Goal: Navigation & Orientation: Go to known website

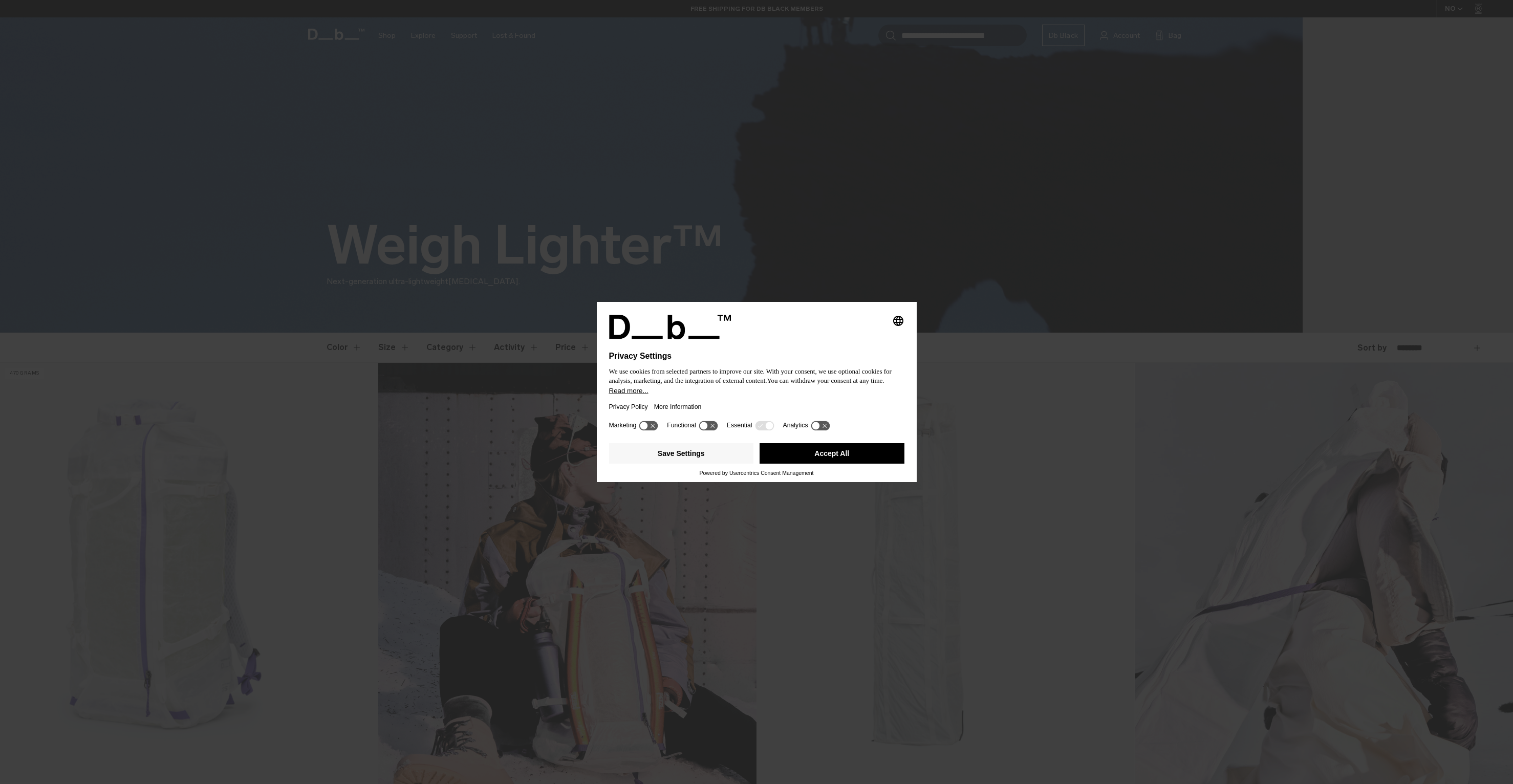
click at [1117, 182] on div "Selecting an option will immediately change the language Privacy Settings We us…" at bounding box center [756, 392] width 1513 height 784
click at [708, 457] on button "Save Settings" at bounding box center [681, 453] width 145 height 21
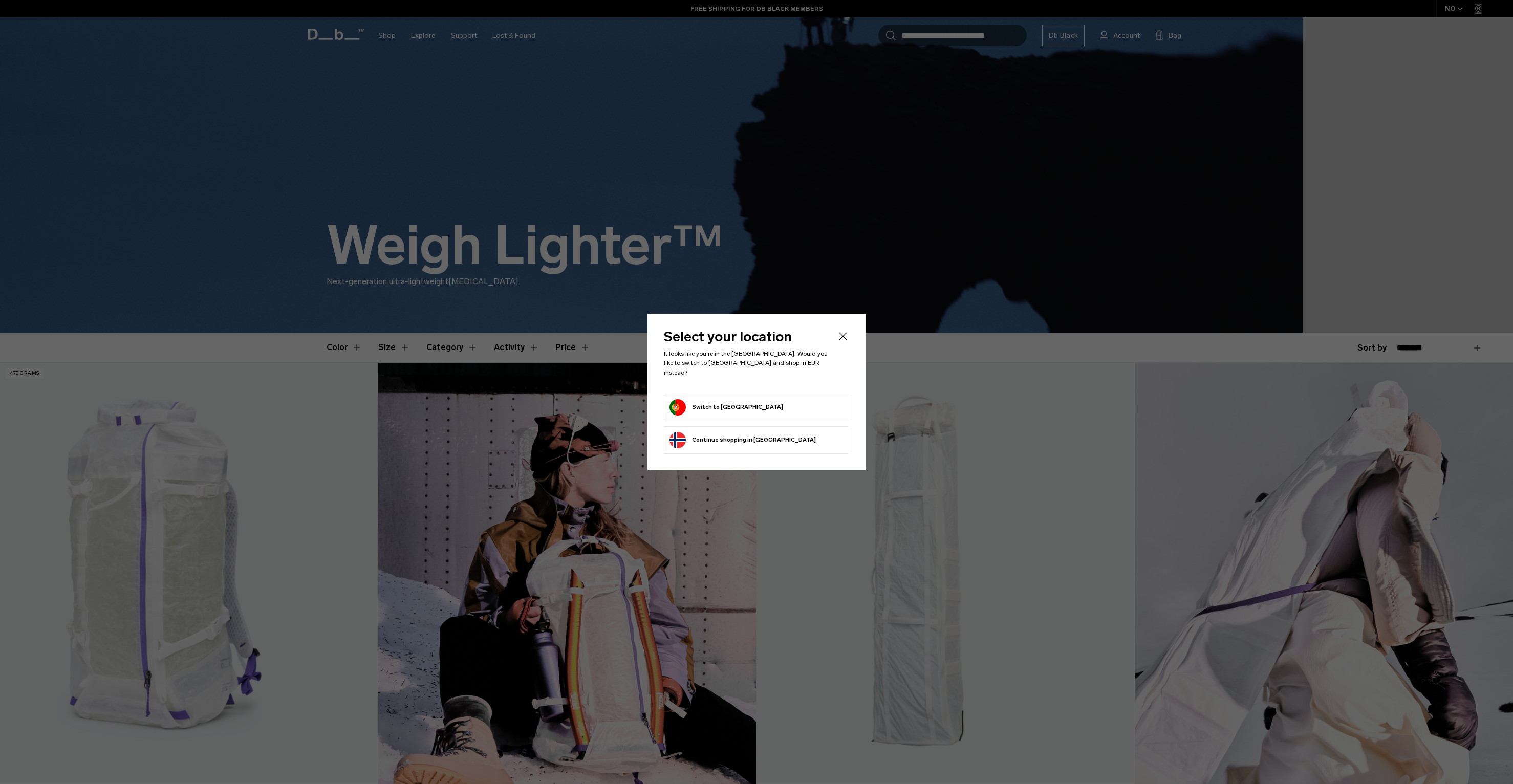
click at [842, 340] on icon "Close" at bounding box center [843, 336] width 8 height 8
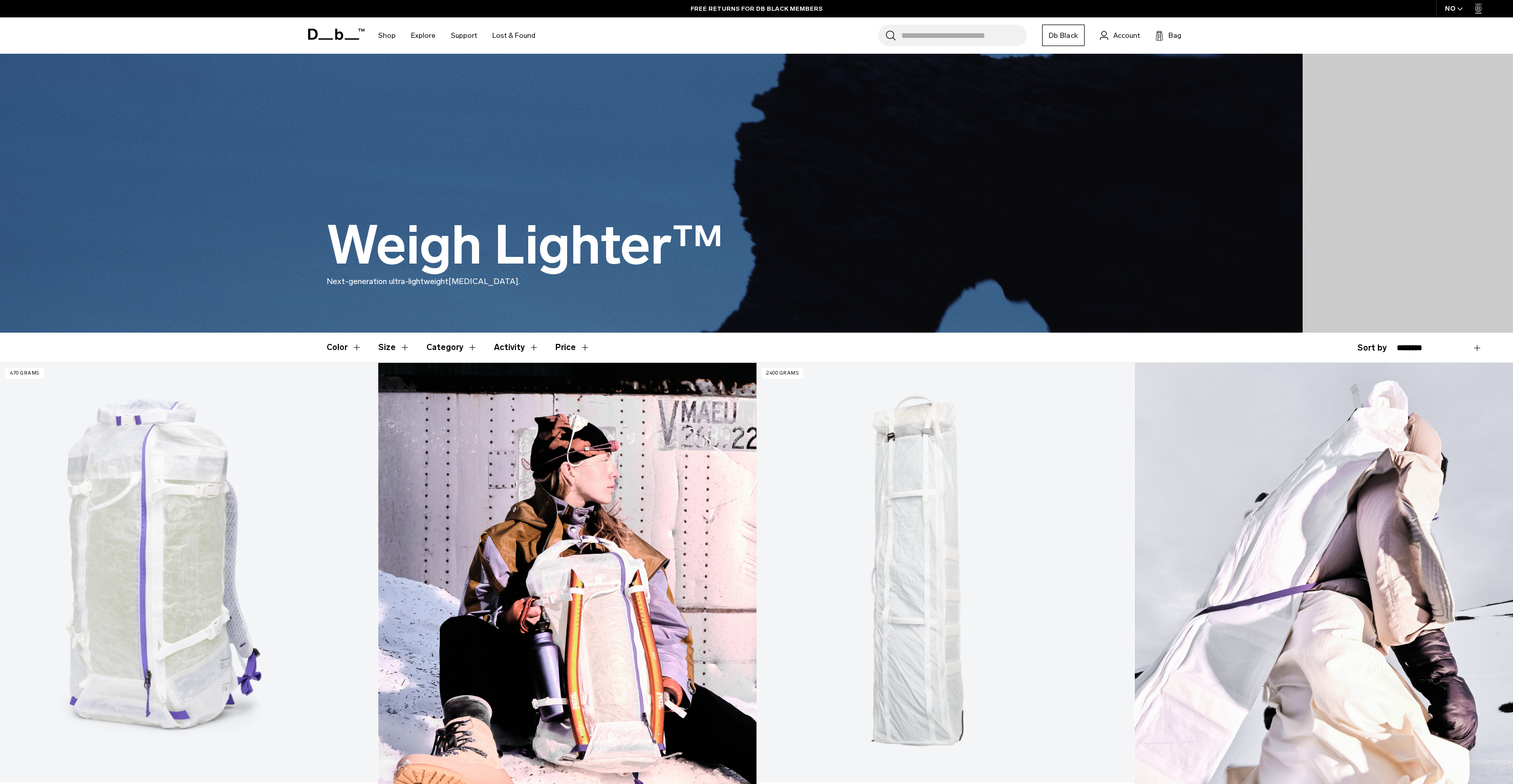
click at [334, 27] on span at bounding box center [336, 34] width 56 height 39
click at [334, 32] on icon at bounding box center [336, 34] width 56 height 11
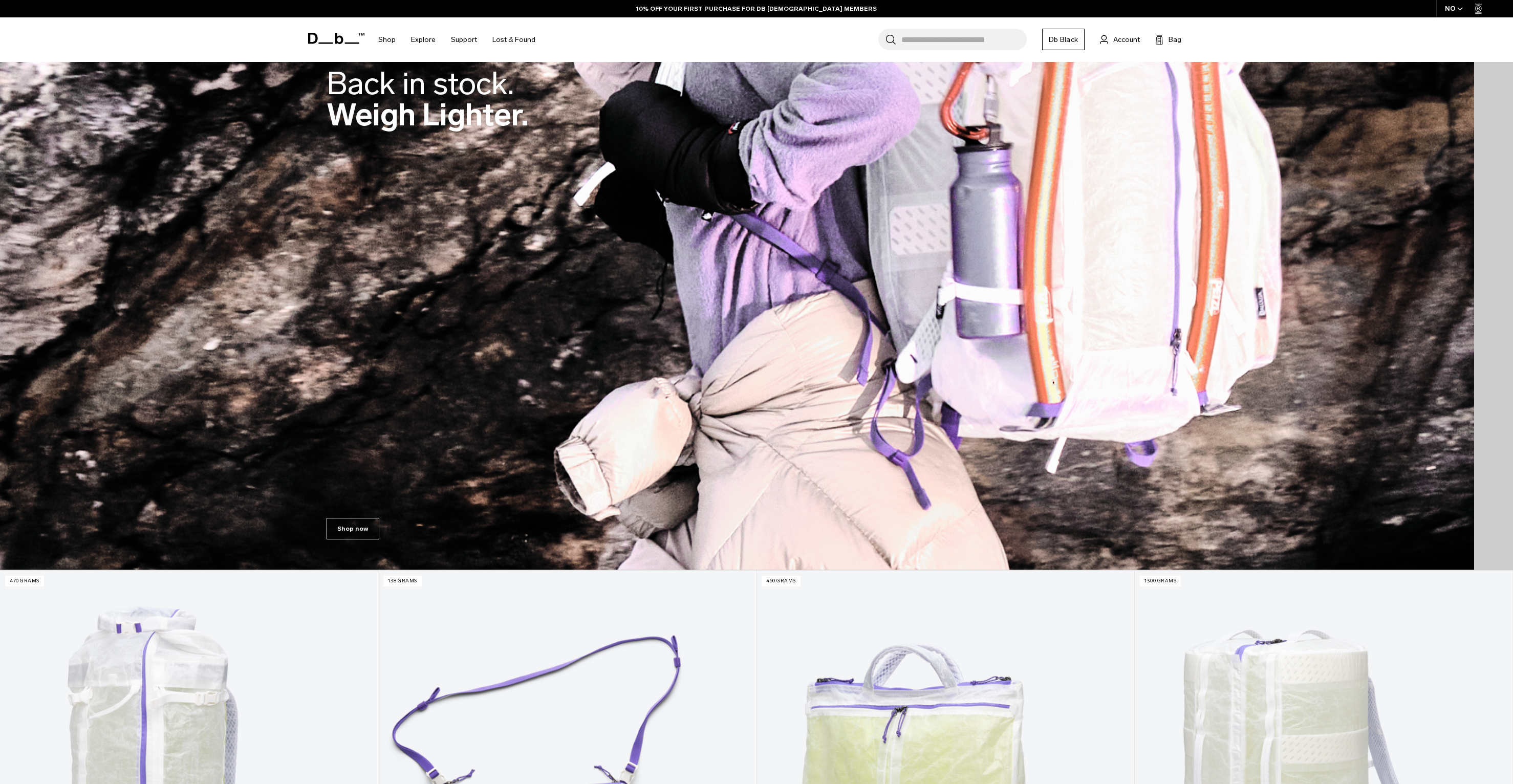
scroll to position [423, 0]
